Goal: Task Accomplishment & Management: Manage account settings

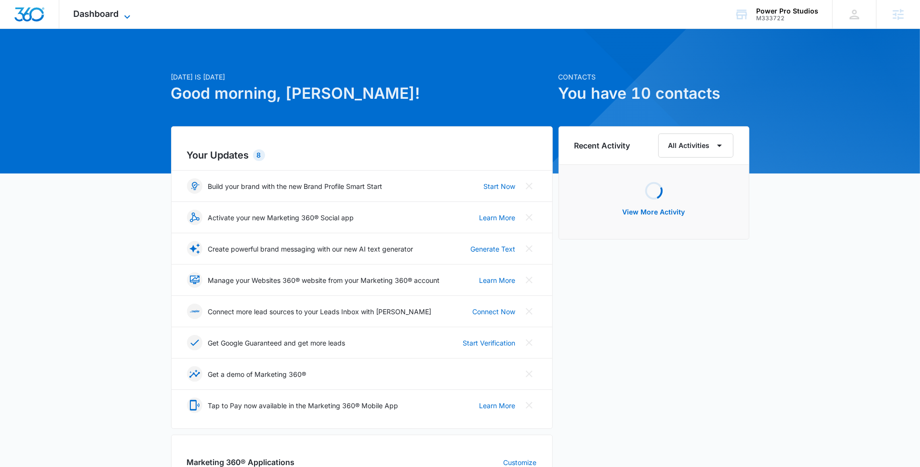
click at [122, 17] on icon at bounding box center [128, 17] width 12 height 12
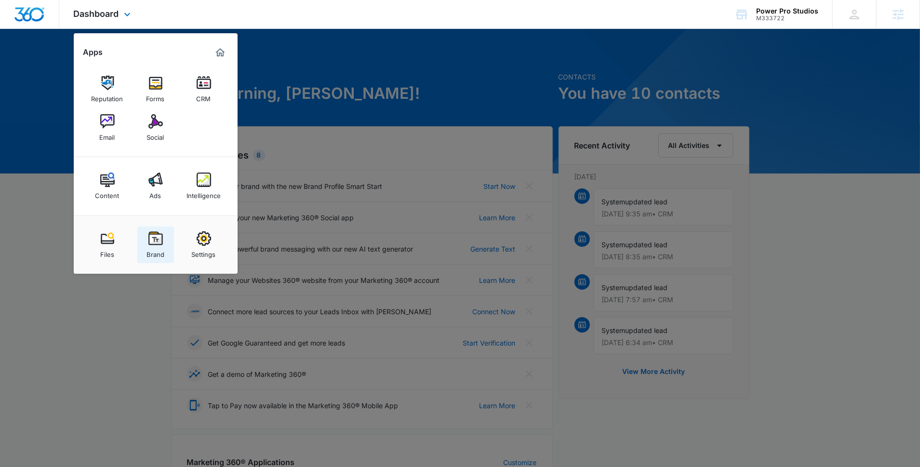
click at [157, 246] on div "Brand" at bounding box center [156, 252] width 18 height 13
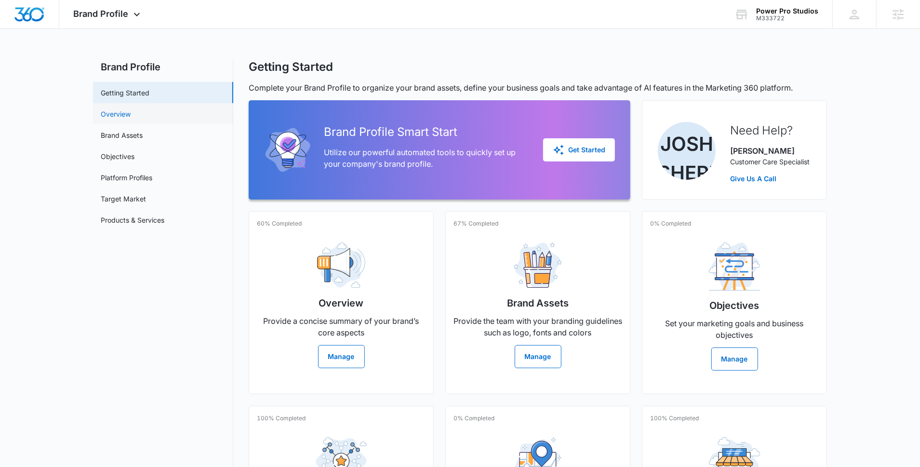
click at [131, 119] on link "Overview" at bounding box center [116, 114] width 30 height 10
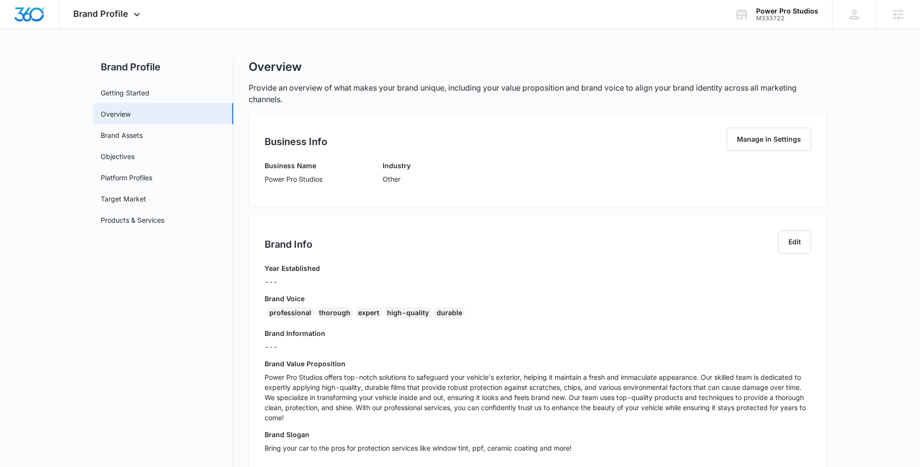
click at [286, 313] on div "professional" at bounding box center [291, 313] width 48 height 12
copy div "professional"
click at [283, 177] on p "Power Pro Studios" at bounding box center [294, 179] width 58 height 10
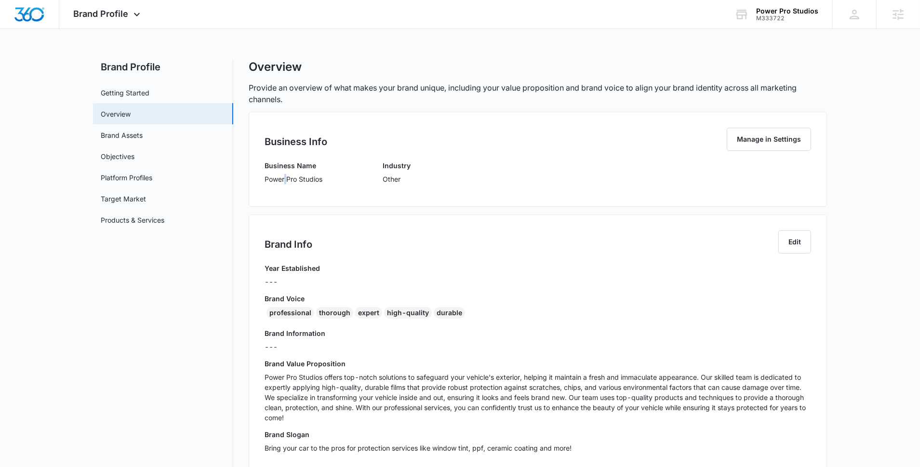
click at [283, 177] on p "Power Pro Studios" at bounding box center [294, 179] width 58 height 10
copy p "Power Pro Studios"
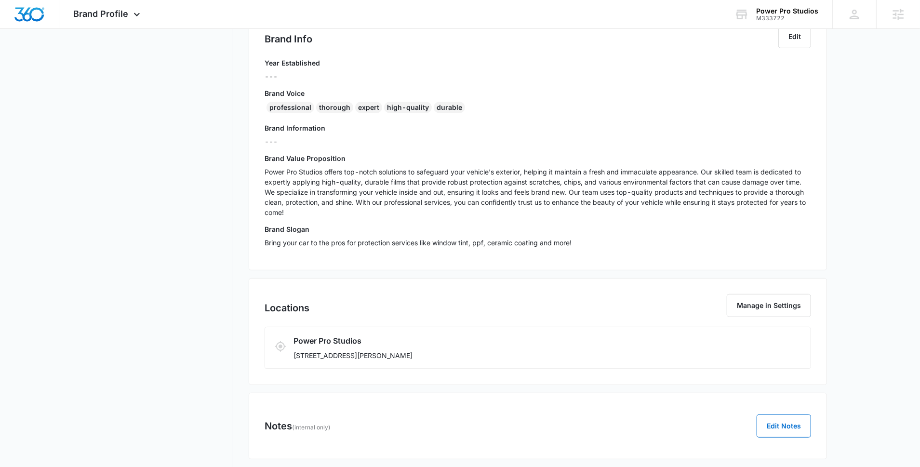
scroll to position [232, 0]
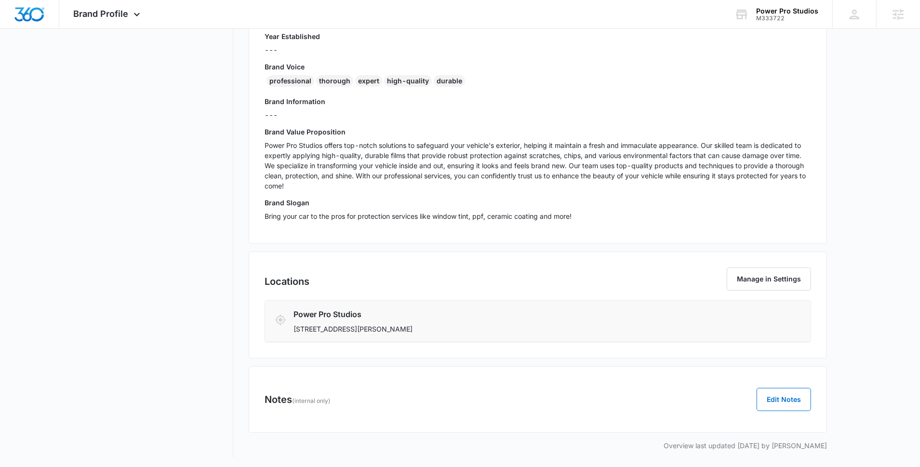
click at [355, 330] on p "[STREET_ADDRESS][PERSON_NAME]" at bounding box center [494, 329] width 400 height 10
copy p "[GEOGRAPHIC_DATA]"
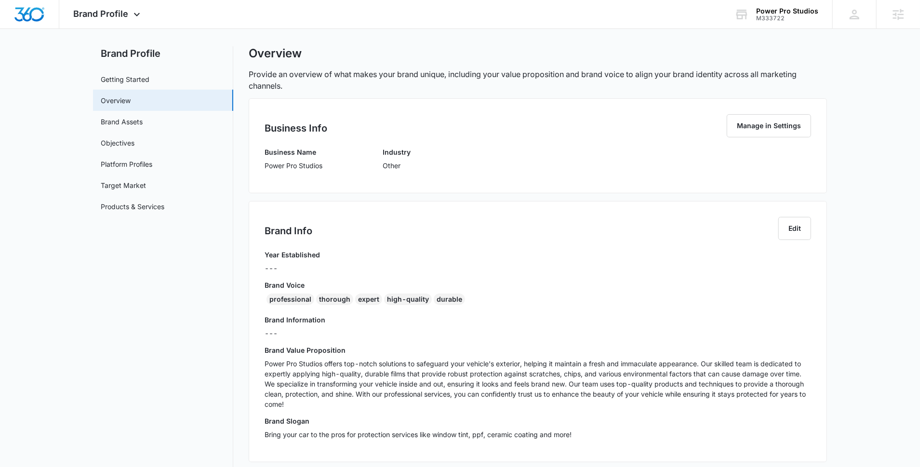
scroll to position [0, 0]
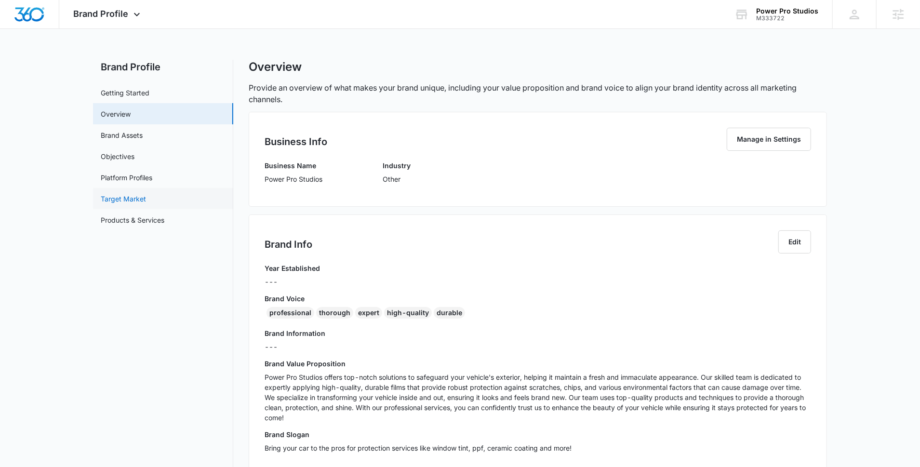
click at [146, 199] on link "Target Market" at bounding box center [123, 199] width 45 height 10
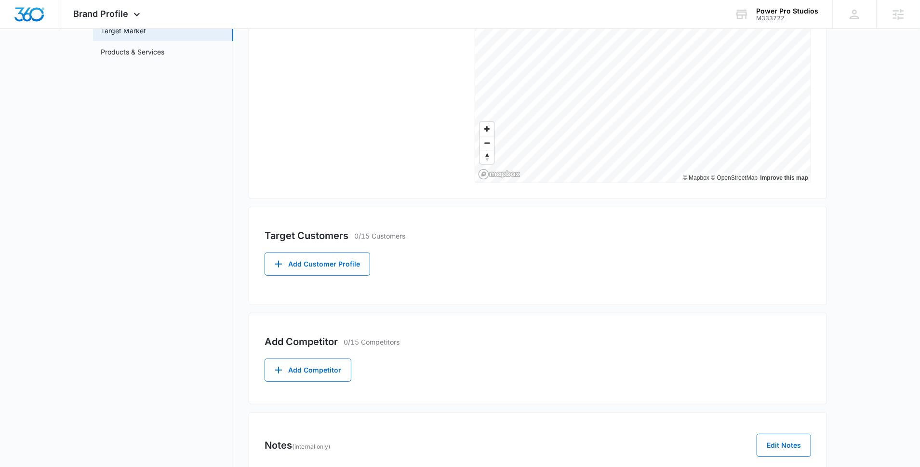
scroll to position [173, 0]
